Goal: Navigation & Orientation: Find specific page/section

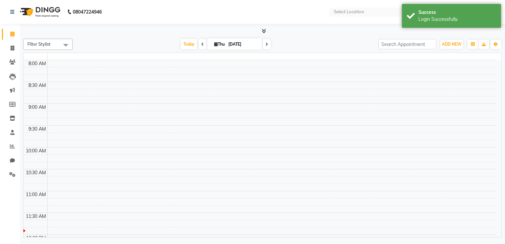
select select "en"
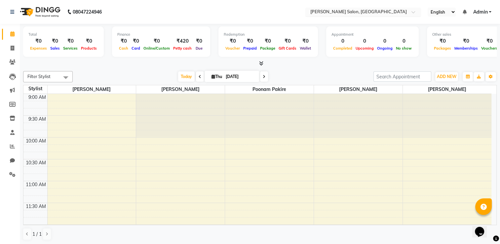
click at [329, 13] on input "text" at bounding box center [356, 12] width 96 height 7
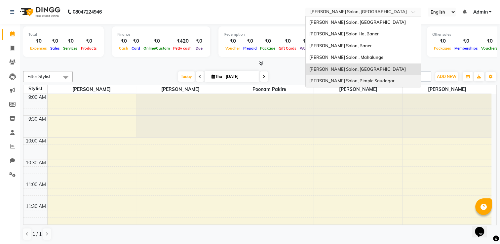
click at [339, 83] on span "[PERSON_NAME] Salon, Pimple Saudagar" at bounding box center [351, 80] width 85 height 5
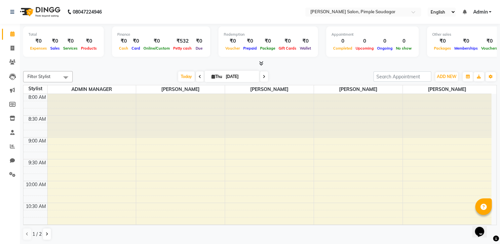
click at [260, 63] on icon at bounding box center [261, 63] width 4 height 5
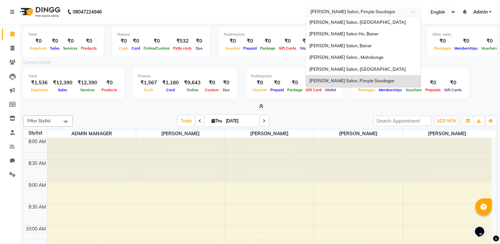
click at [328, 10] on input "text" at bounding box center [356, 12] width 96 height 7
click at [328, 40] on div "[PERSON_NAME] Salon, Baner" at bounding box center [362, 46] width 115 height 12
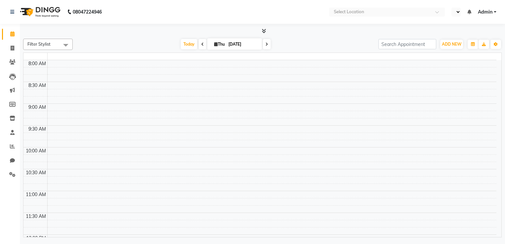
select select "en"
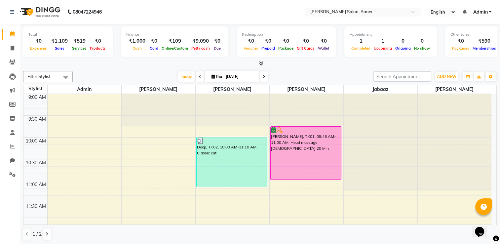
click at [262, 63] on icon at bounding box center [261, 63] width 4 height 5
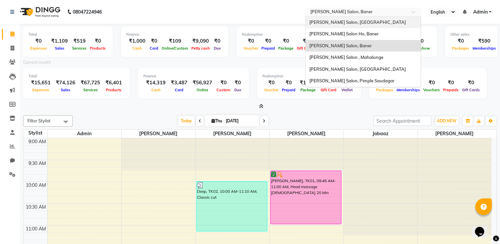
click at [317, 16] on ng-select "Select Location × Varad Salon, Baner Varad Salon, Hinjewadi Varad Salon Ho, Ban…" at bounding box center [363, 12] width 116 height 9
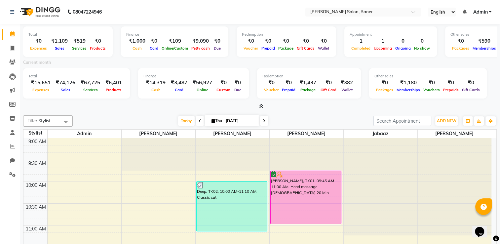
click at [283, 8] on nav "08047224946 Select Location × Varad Salon, Baner English ENGLISH Español العربي…" at bounding box center [250, 12] width 500 height 24
click at [270, 49] on span "Prepaid" at bounding box center [268, 48] width 17 height 5
